Goal: Information Seeking & Learning: Learn about a topic

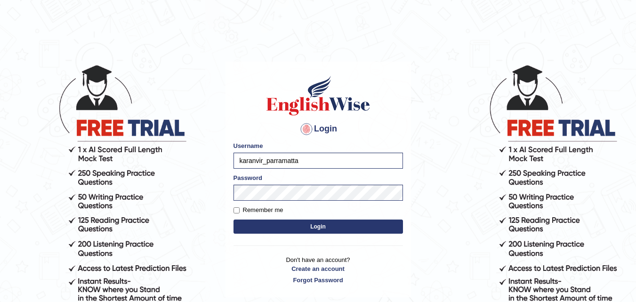
click at [291, 227] on button "Login" at bounding box center [319, 226] width 170 height 14
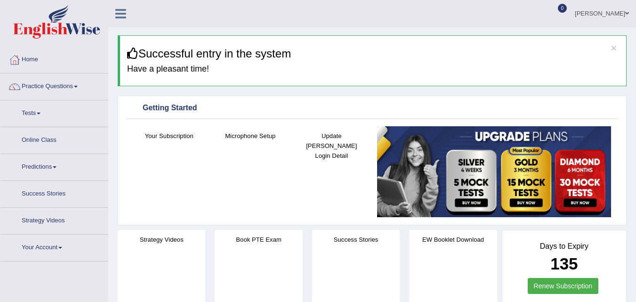
click at [19, 93] on div at bounding box center [15, 87] width 14 height 14
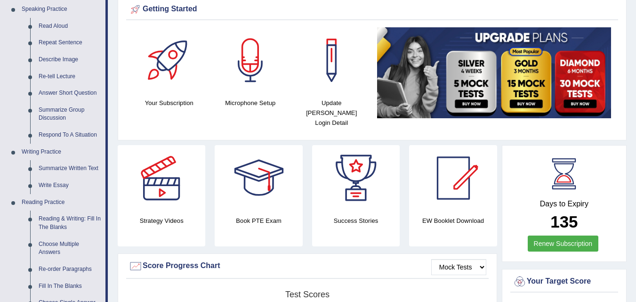
scroll to position [96, 0]
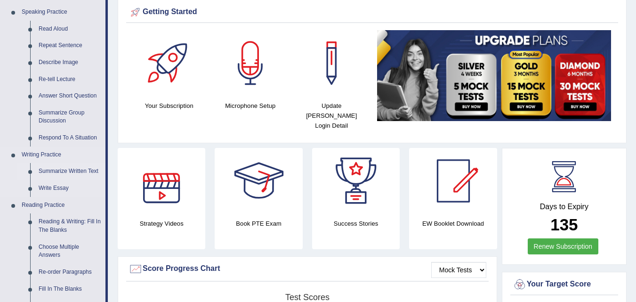
click at [63, 170] on link "Summarize Written Text" at bounding box center [69, 171] width 71 height 17
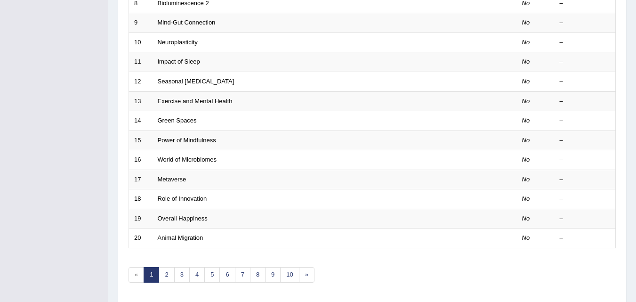
scroll to position [322, 0]
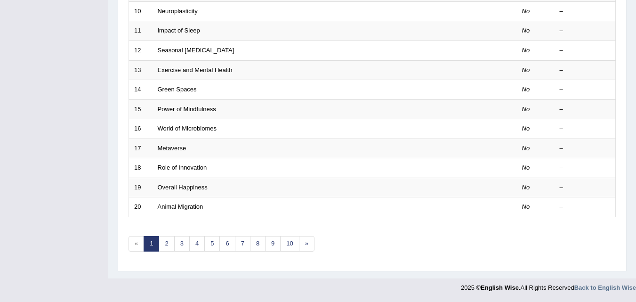
click at [622, 247] on div "Practice Writing: Summarize Written Text Time Mode: ON OFF Exam Mode: ON OFF Sh…" at bounding box center [372, 5] width 509 height 532
click at [306, 245] on link "»" at bounding box center [307, 244] width 16 height 16
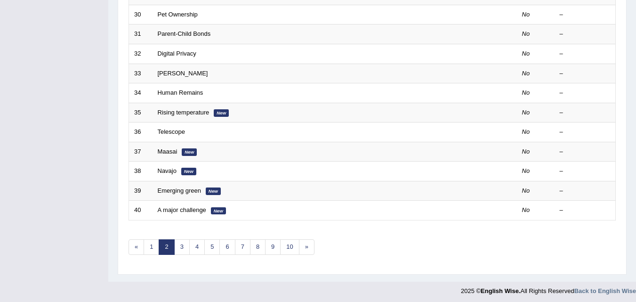
scroll to position [322, 0]
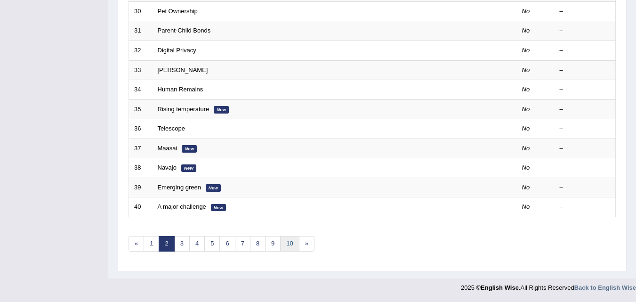
click at [298, 243] on link "10" at bounding box center [289, 244] width 19 height 16
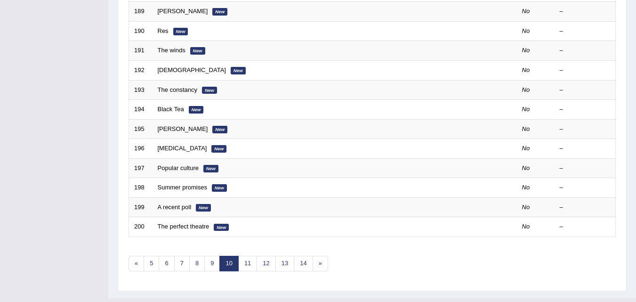
scroll to position [322, 0]
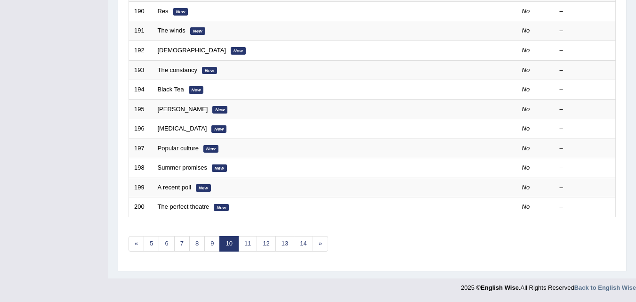
click at [306, 243] on link "14" at bounding box center [303, 244] width 19 height 16
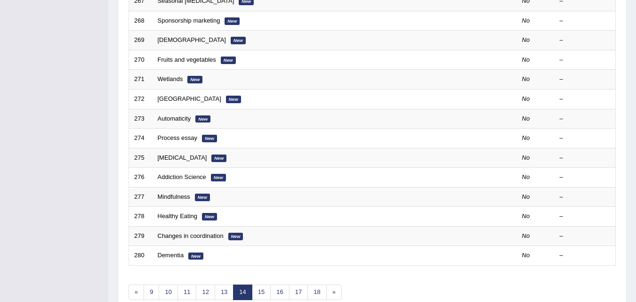
scroll to position [322, 0]
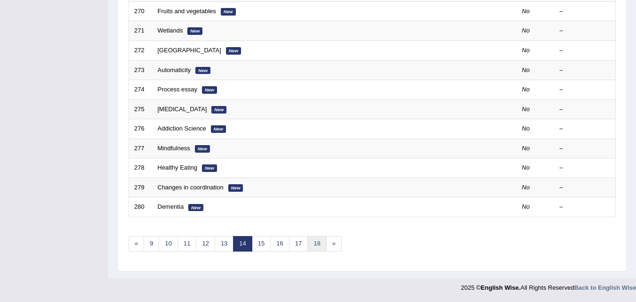
click at [323, 240] on link "18" at bounding box center [316, 244] width 19 height 16
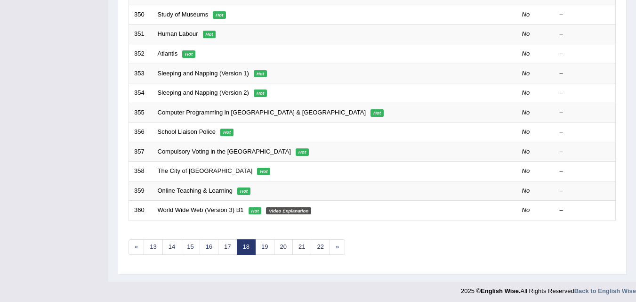
scroll to position [321, 0]
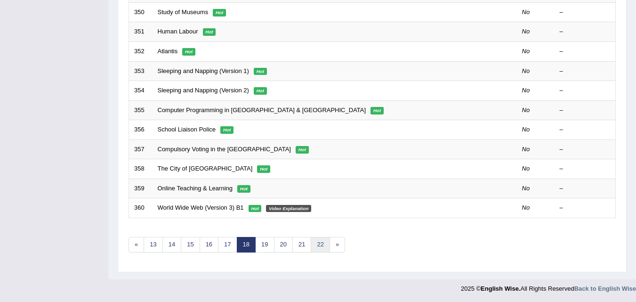
click at [318, 240] on link "22" at bounding box center [320, 245] width 19 height 16
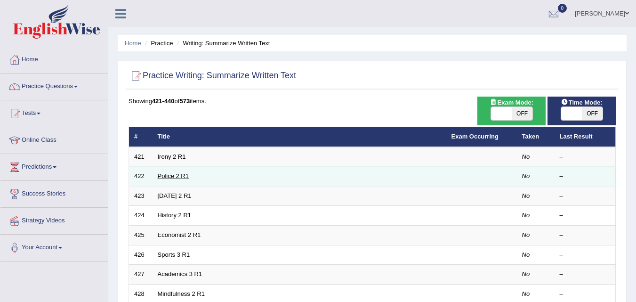
click at [177, 178] on link "Police 2 R1" at bounding box center [173, 175] width 31 height 7
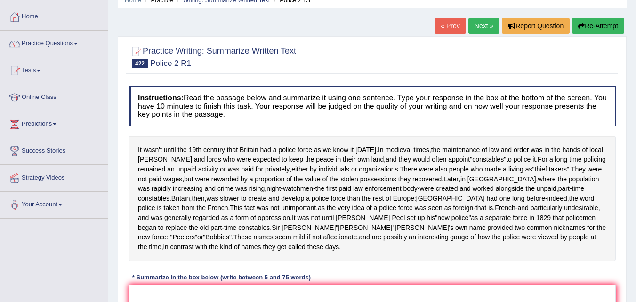
scroll to position [38, 0]
